Goal: Task Accomplishment & Management: Manage account settings

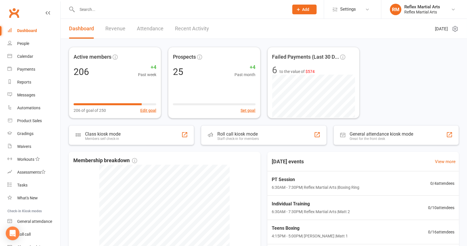
click at [102, 13] on input "text" at bounding box center [180, 9] width 210 height 8
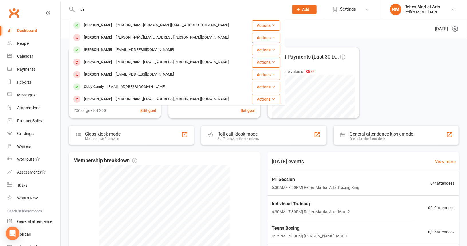
type input "c"
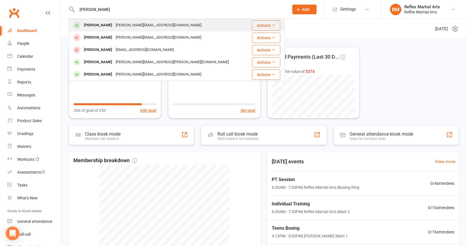
type input "[PERSON_NAME]"
click at [114, 25] on div "[PERSON_NAME][EMAIL_ADDRESS][DOMAIN_NAME]" at bounding box center [158, 25] width 89 height 8
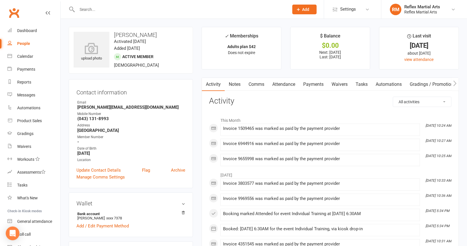
click at [320, 86] on link "Payments" at bounding box center [313, 84] width 28 height 13
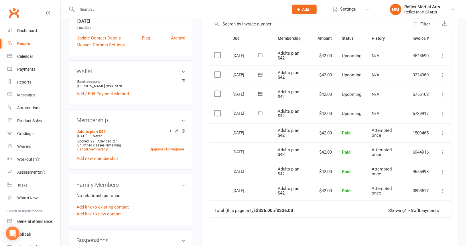
scroll to position [143, 0]
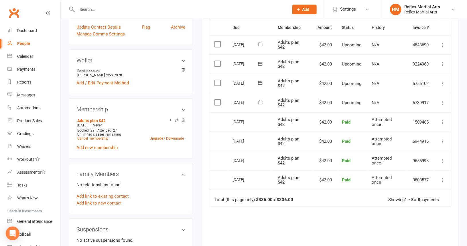
click at [442, 101] on icon at bounding box center [443, 103] width 6 height 6
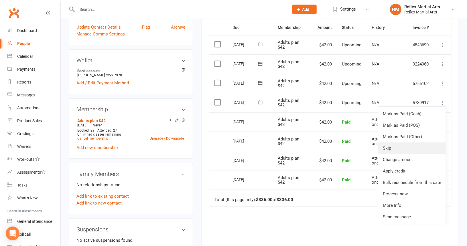
click at [407, 146] on link "Skip" at bounding box center [412, 148] width 68 height 11
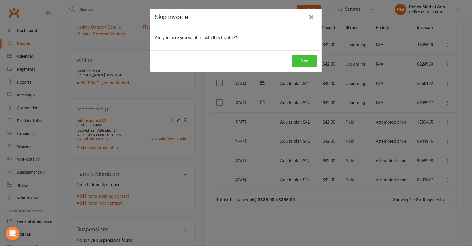
click at [305, 57] on button "Yes" at bounding box center [304, 61] width 25 height 12
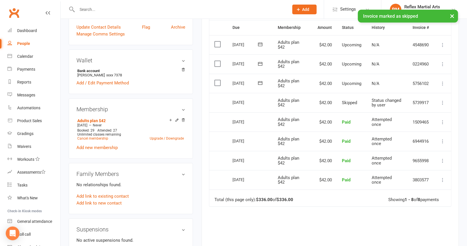
click at [443, 81] on icon at bounding box center [443, 84] width 6 height 6
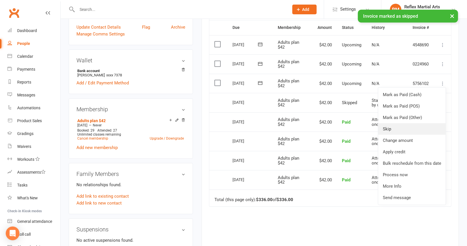
click at [406, 125] on link "Skip" at bounding box center [412, 128] width 68 height 11
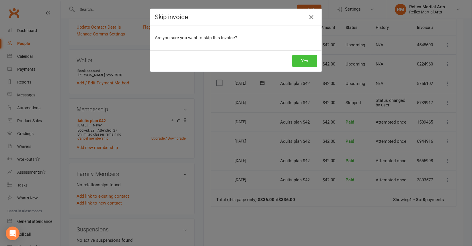
click at [303, 59] on button "Yes" at bounding box center [304, 61] width 25 height 12
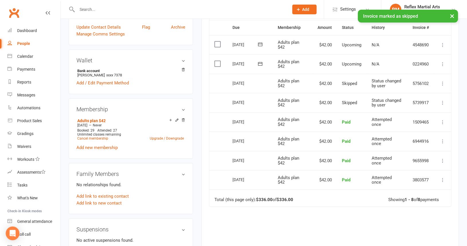
click at [443, 61] on icon at bounding box center [443, 64] width 6 height 6
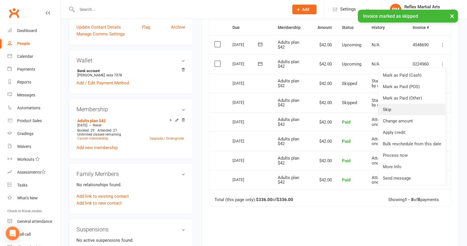
click at [409, 108] on link "Skip" at bounding box center [412, 109] width 68 height 11
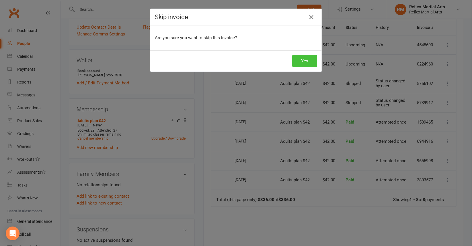
click at [309, 59] on button "Yes" at bounding box center [304, 61] width 25 height 12
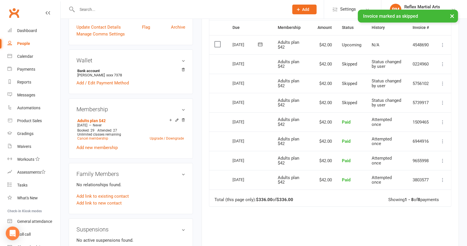
click at [442, 44] on icon at bounding box center [443, 45] width 6 height 6
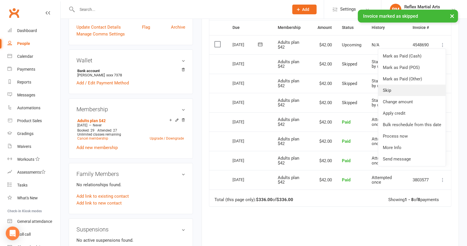
click at [411, 88] on link "Skip" at bounding box center [412, 90] width 68 height 11
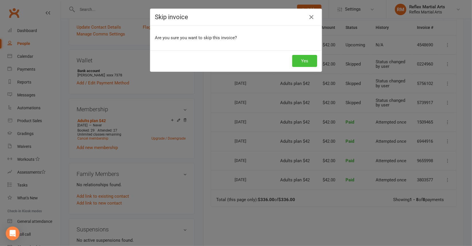
click at [300, 58] on button "Yes" at bounding box center [304, 61] width 25 height 12
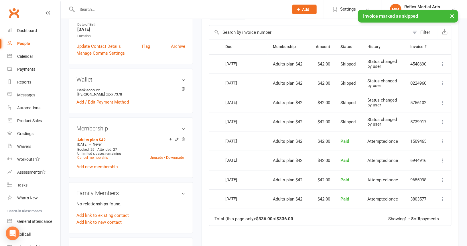
scroll to position [86, 0]
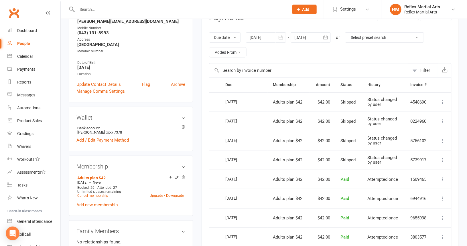
click at [326, 36] on icon "button" at bounding box center [326, 38] width 6 height 6
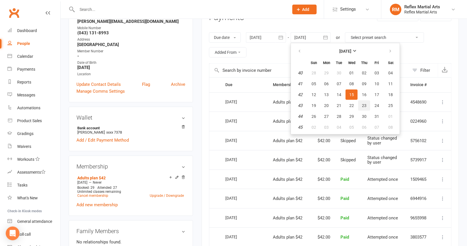
click at [365, 103] on span "23" at bounding box center [364, 105] width 5 height 5
type input "[DATE]"
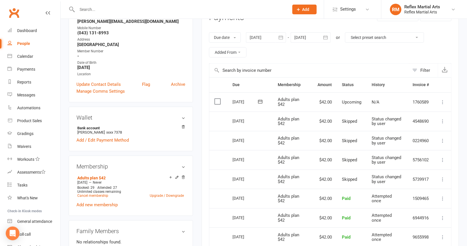
scroll to position [0, 0]
